Goal: Transaction & Acquisition: Purchase product/service

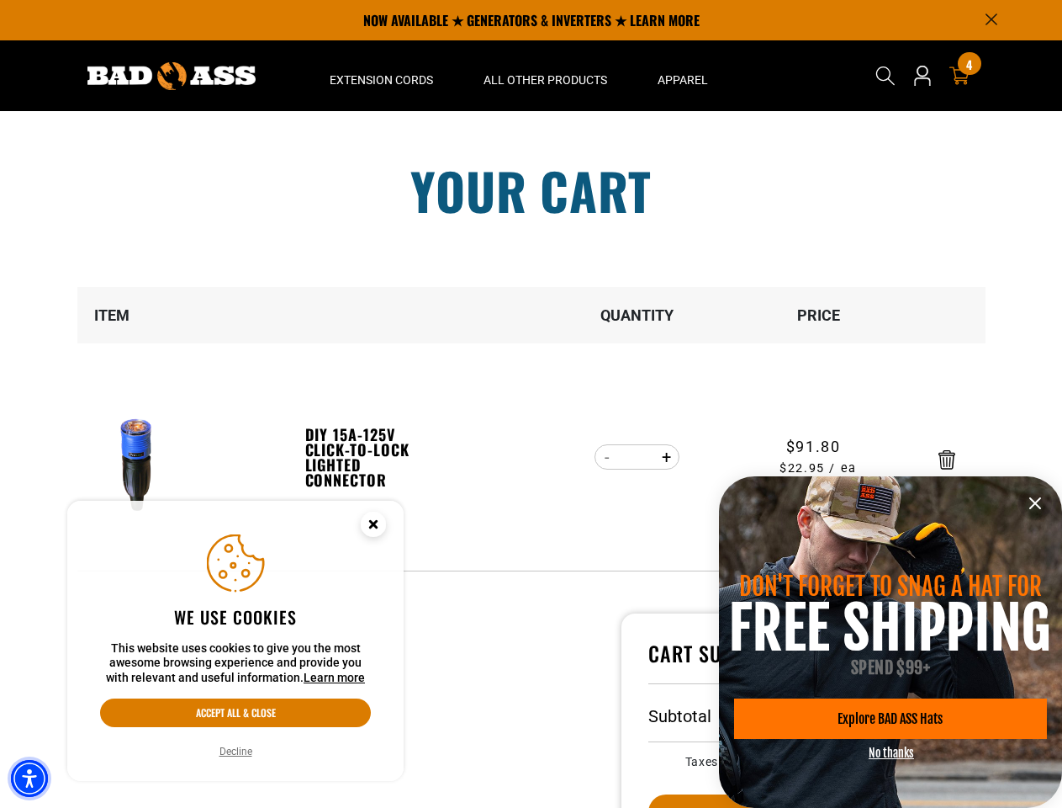
click at [29, 778] on img "Accessibility Menu" at bounding box center [29, 778] width 37 height 37
